Goal: Task Accomplishment & Management: Use online tool/utility

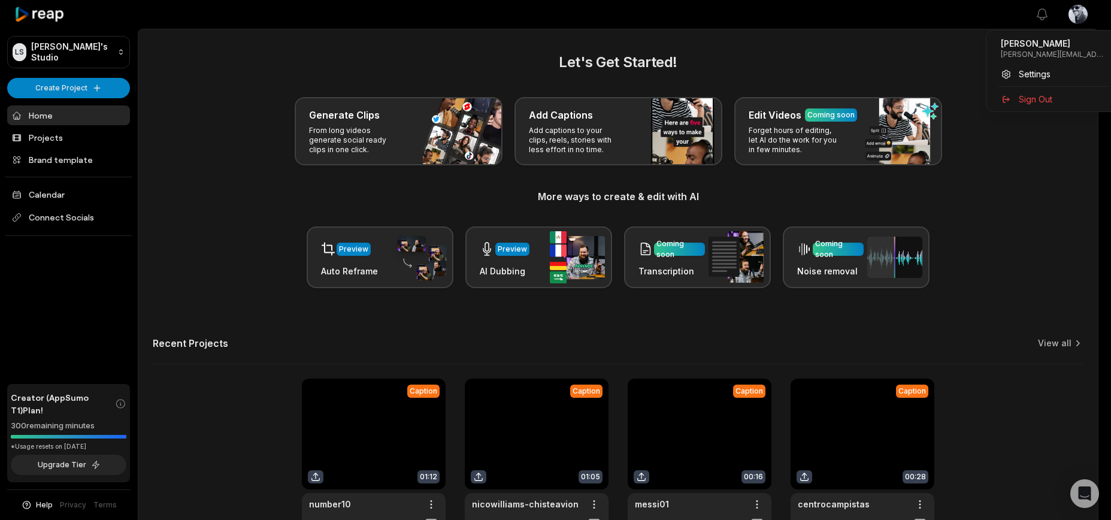
click at [1090, 13] on html "LS Luca's Studio Create Project Home Projects Brand template Calendar Connect S…" at bounding box center [555, 260] width 1111 height 520
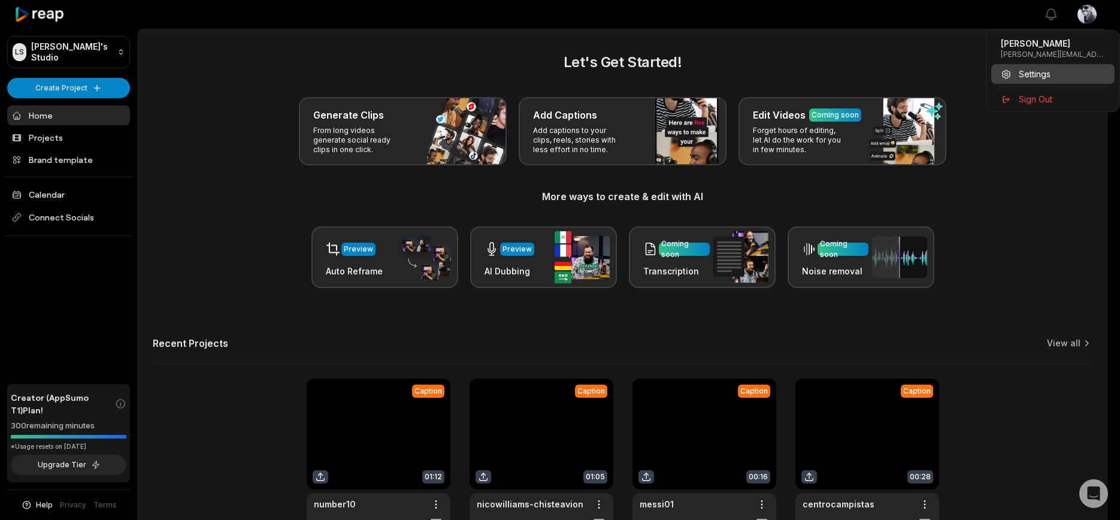
click at [1039, 74] on span "Settings" at bounding box center [1035, 74] width 32 height 13
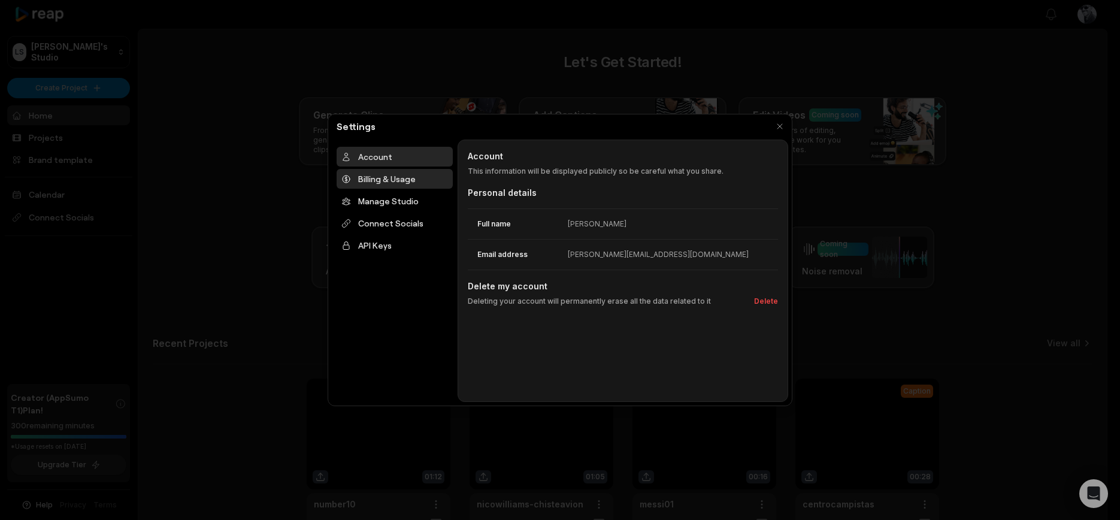
click at [349, 177] on icon at bounding box center [346, 179] width 7 height 7
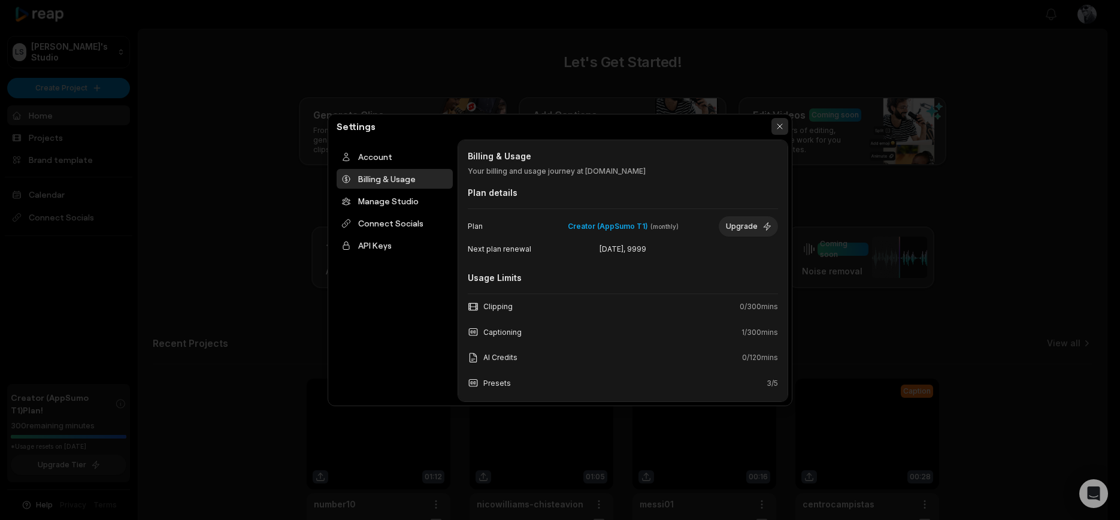
click at [785, 127] on button "button" at bounding box center [780, 126] width 17 height 17
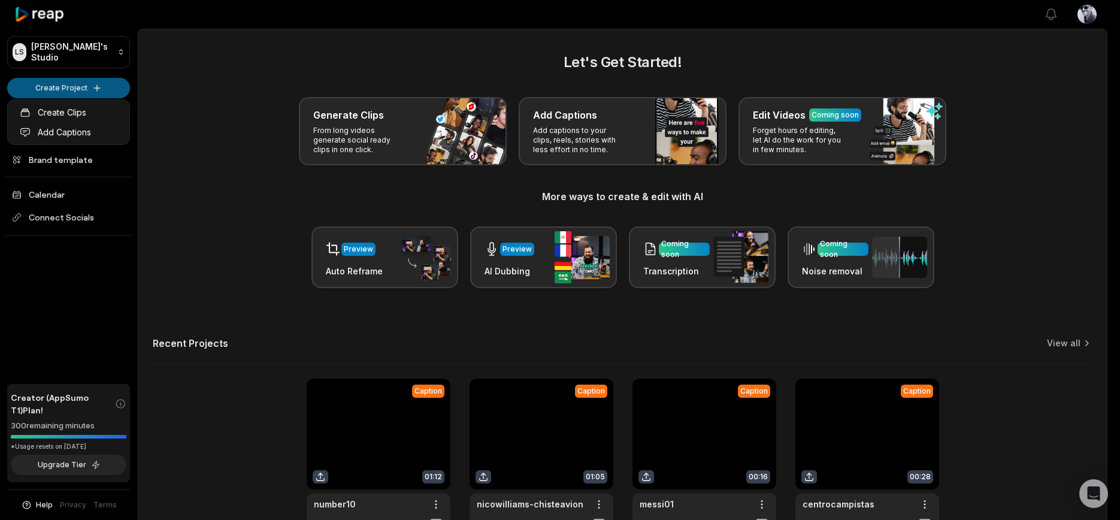
click at [90, 90] on html "LS Luca's Studio Create Project Home Projects Brand template Calendar Connect S…" at bounding box center [560, 260] width 1120 height 520
click at [73, 112] on link "Create Clips" at bounding box center [68, 112] width 117 height 20
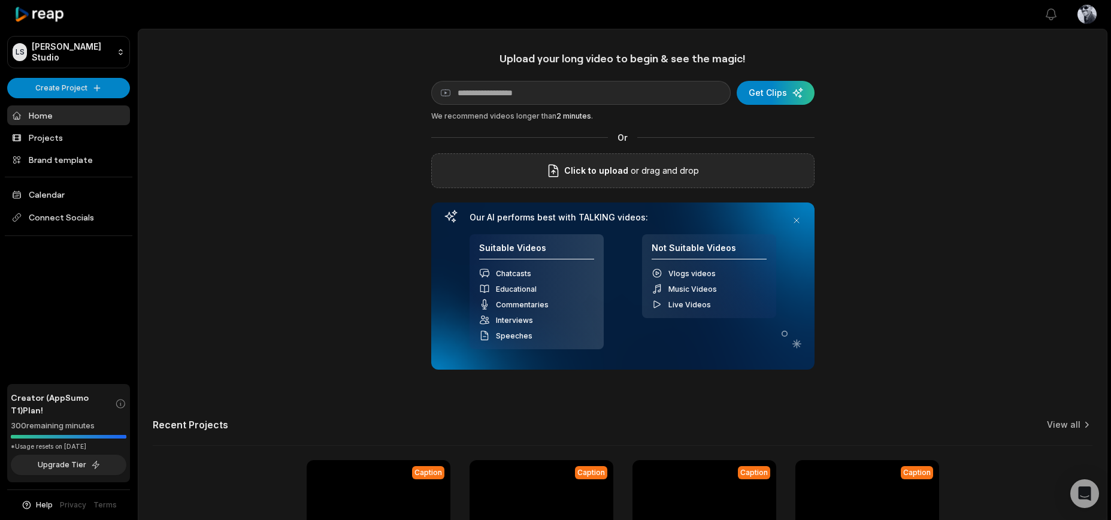
click at [700, 160] on div "Click to upload or drag and drop" at bounding box center [622, 170] width 383 height 35
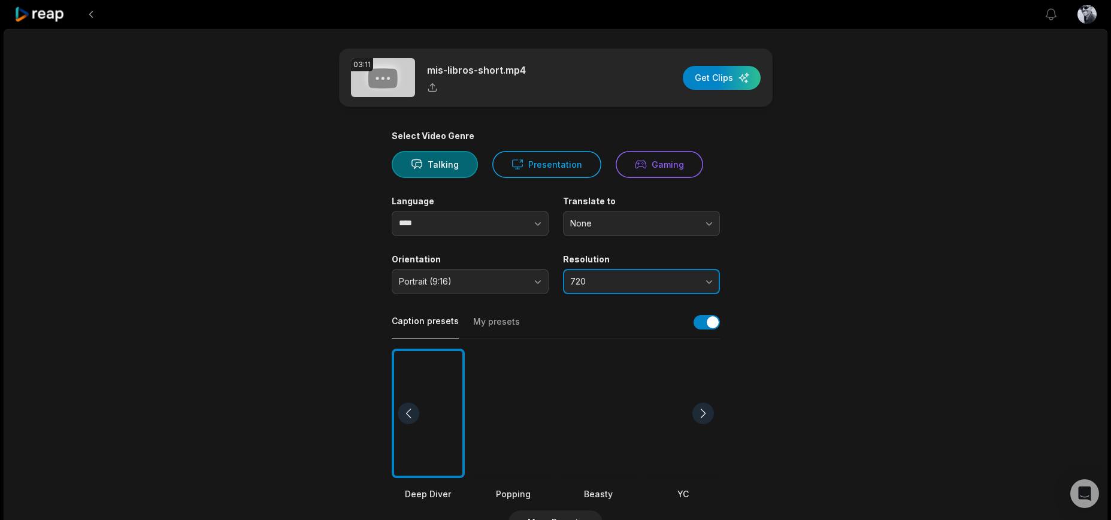
click at [642, 279] on span "720" at bounding box center [633, 281] width 126 height 11
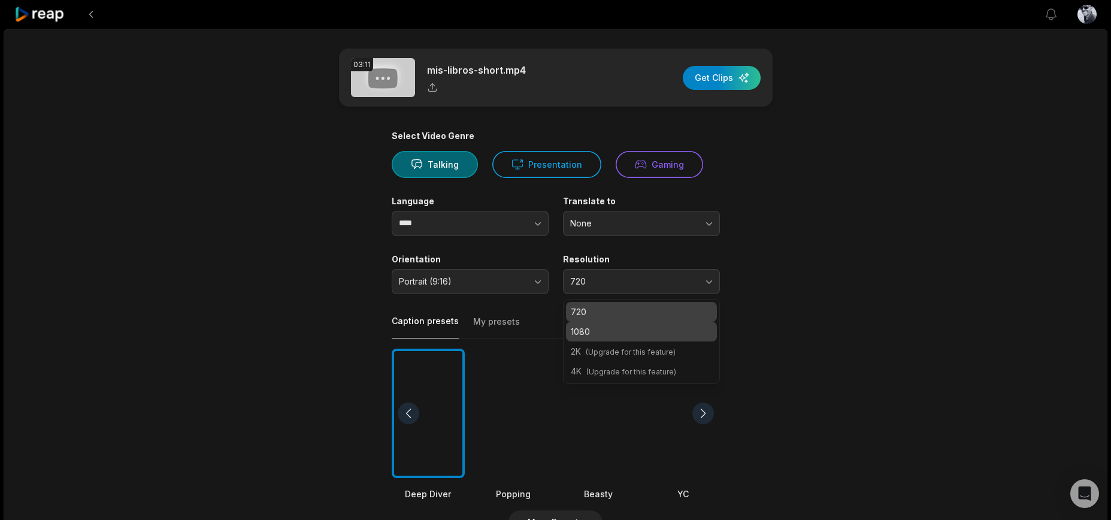
click at [646, 332] on p "1080" at bounding box center [641, 331] width 141 height 13
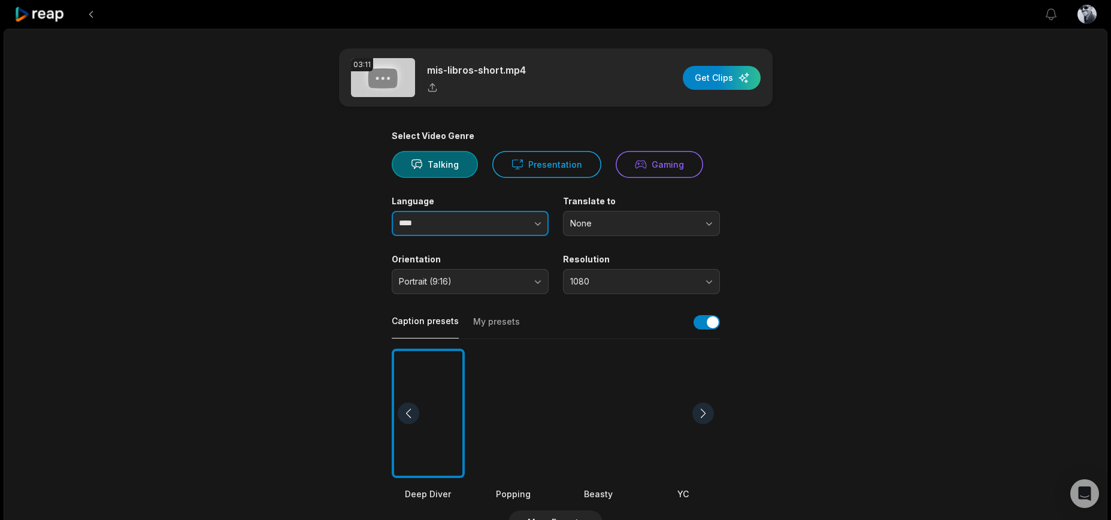
click at [522, 233] on button "button" at bounding box center [514, 223] width 68 height 25
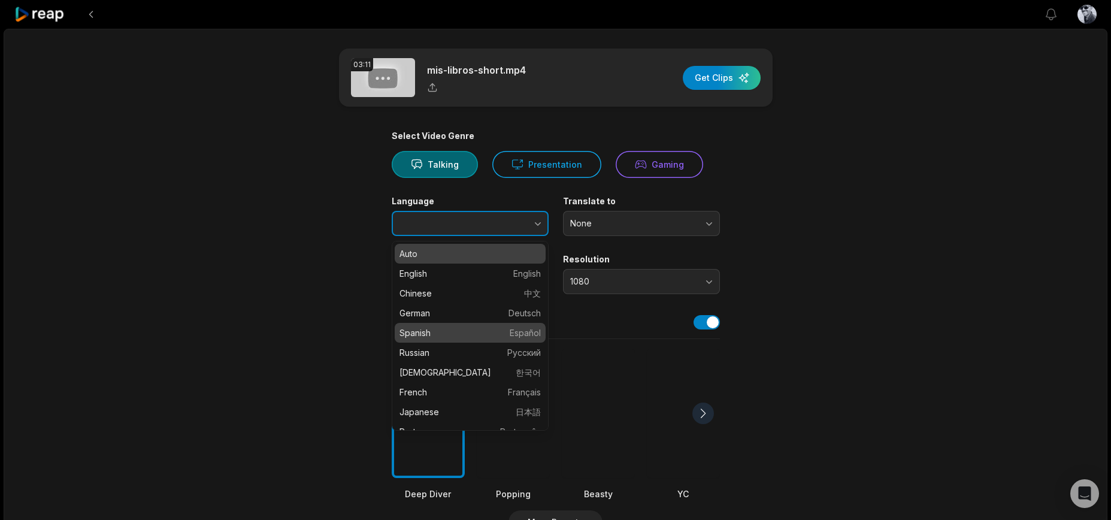
type input "*******"
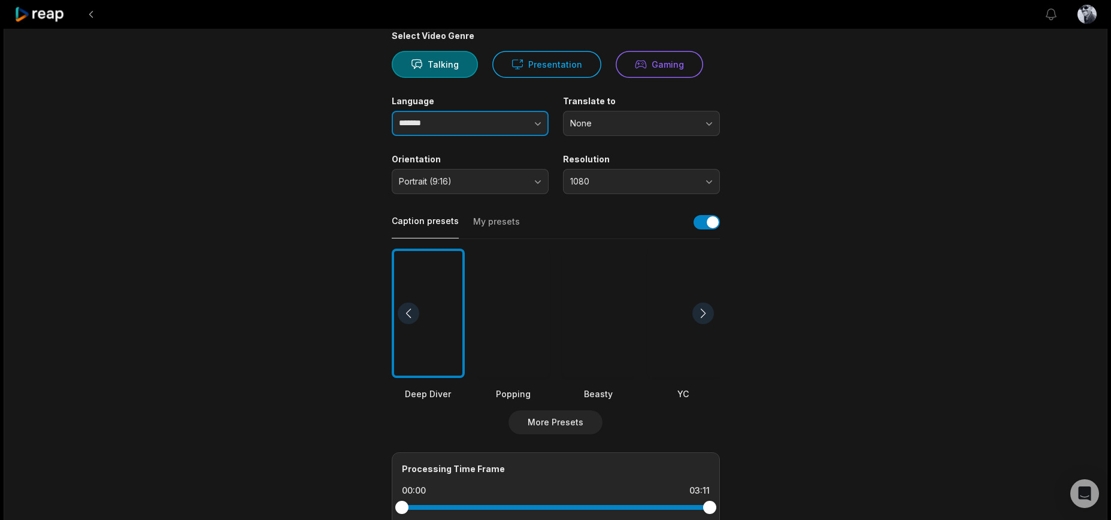
scroll to position [116, 0]
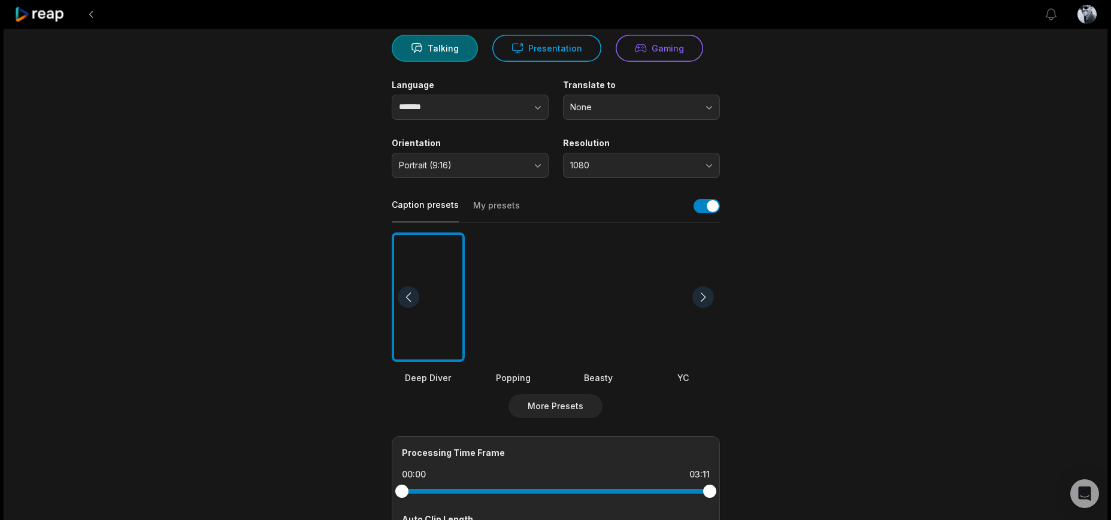
click at [705, 290] on div at bounding box center [703, 297] width 22 height 22
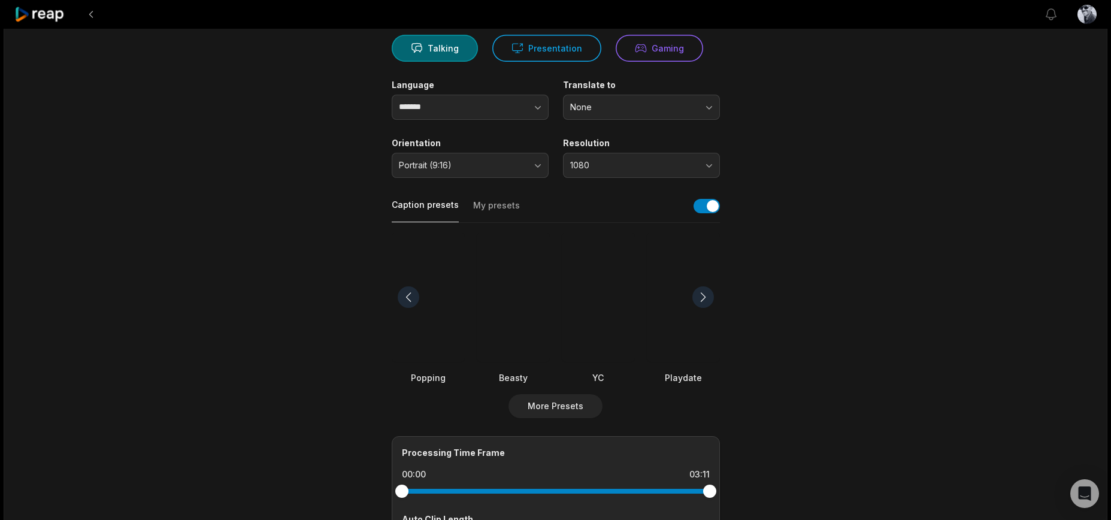
click at [705, 290] on div at bounding box center [703, 297] width 22 height 22
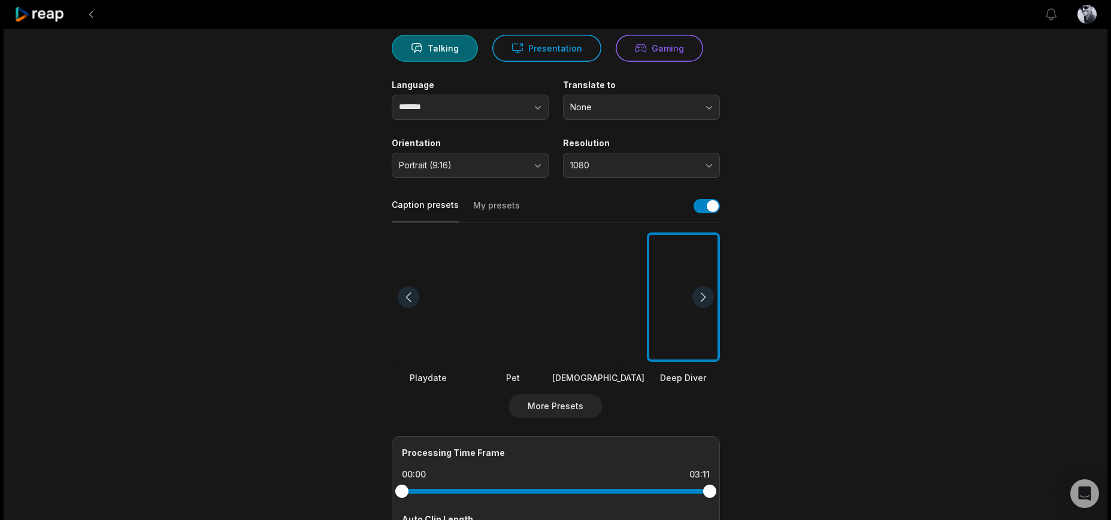
click at [613, 319] on div at bounding box center [598, 297] width 92 height 130
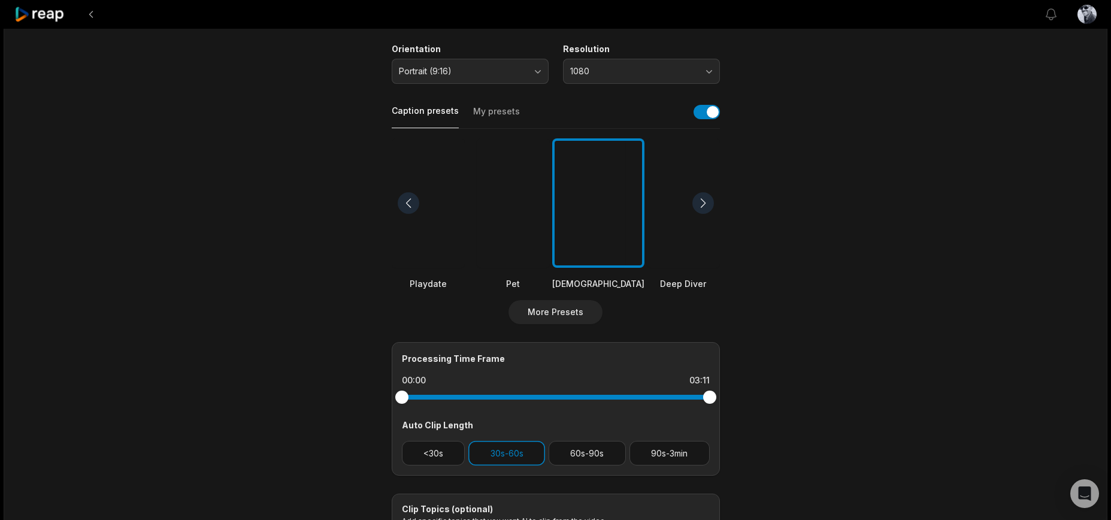
scroll to position [0, 0]
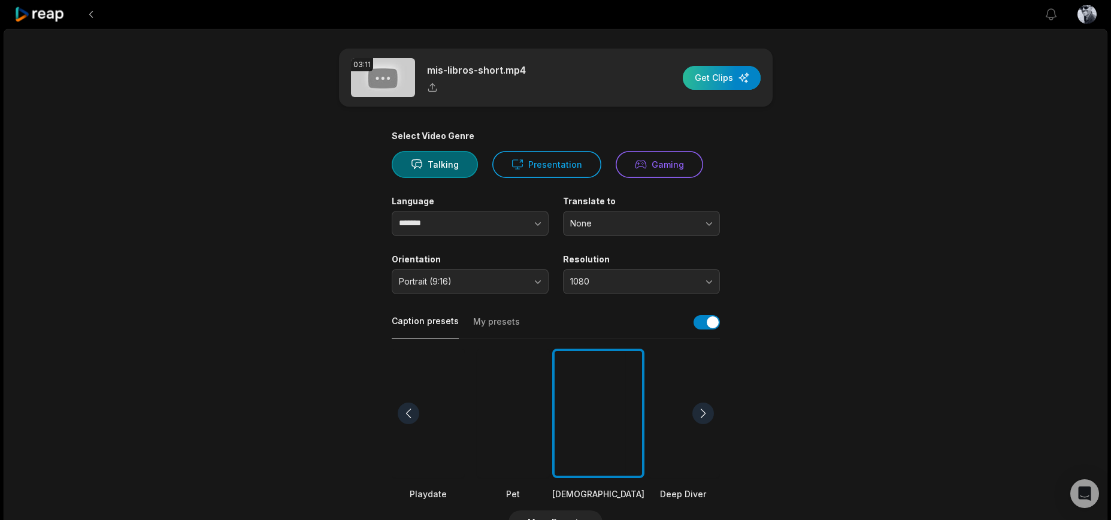
click at [728, 72] on div "button" at bounding box center [722, 78] width 78 height 24
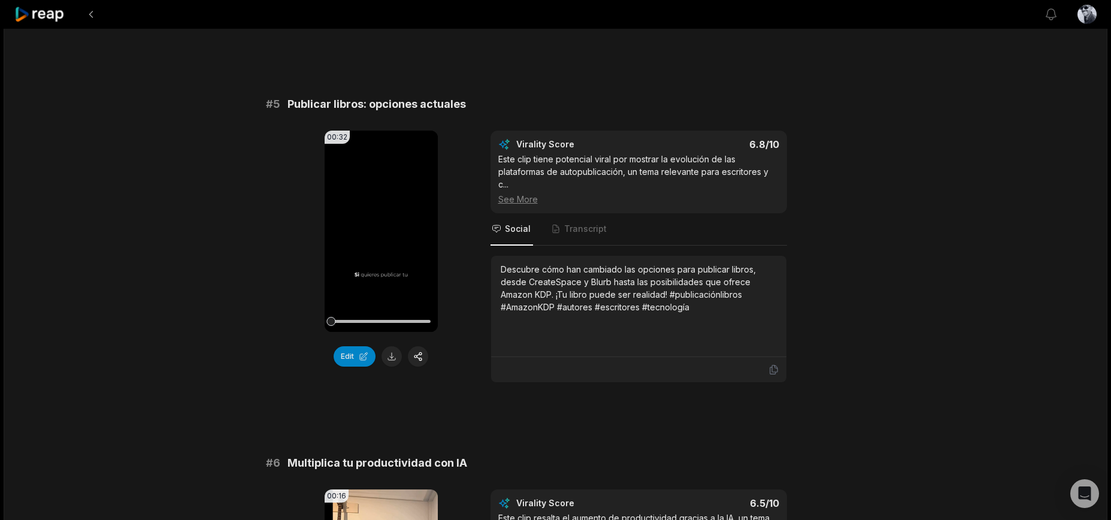
scroll to position [1744, 0]
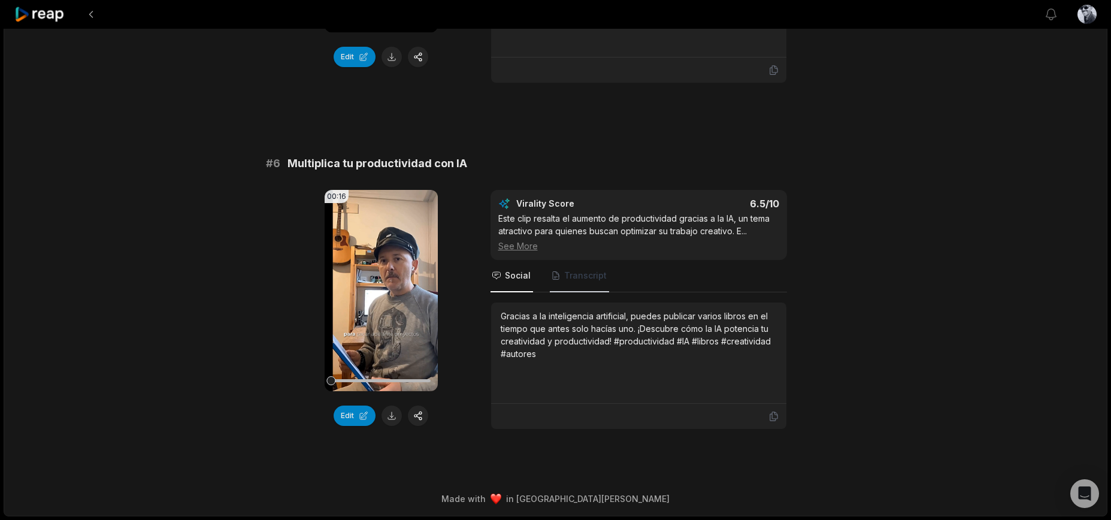
click at [588, 277] on span "Transcript" at bounding box center [585, 276] width 43 height 12
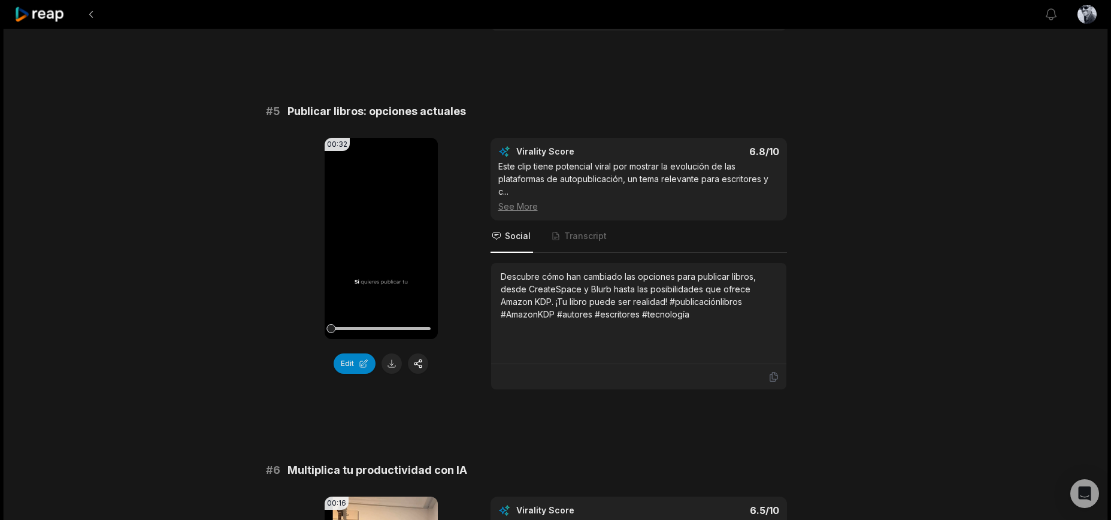
scroll to position [1473, 0]
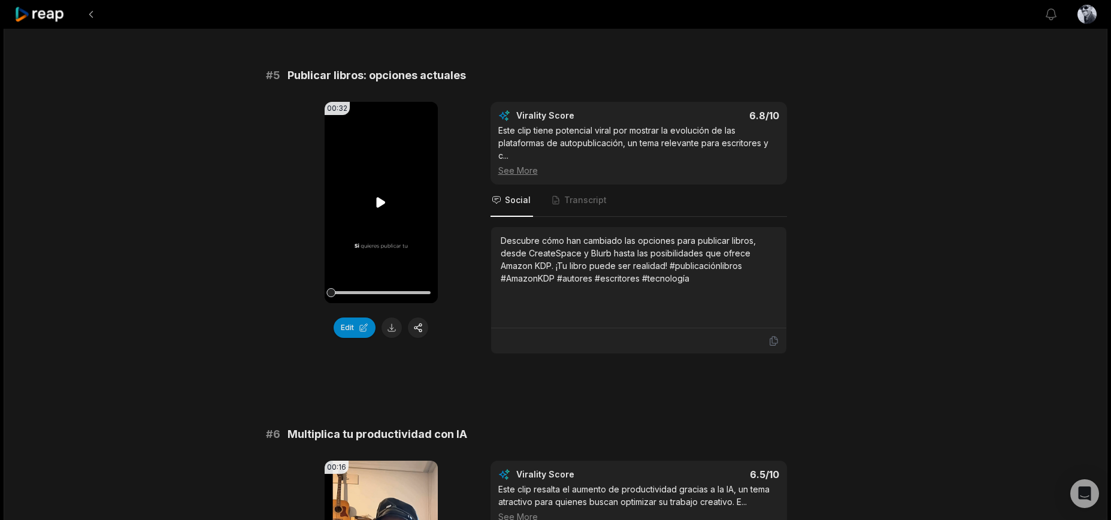
click at [382, 206] on icon at bounding box center [381, 202] width 14 height 14
